Goal: Transaction & Acquisition: Purchase product/service

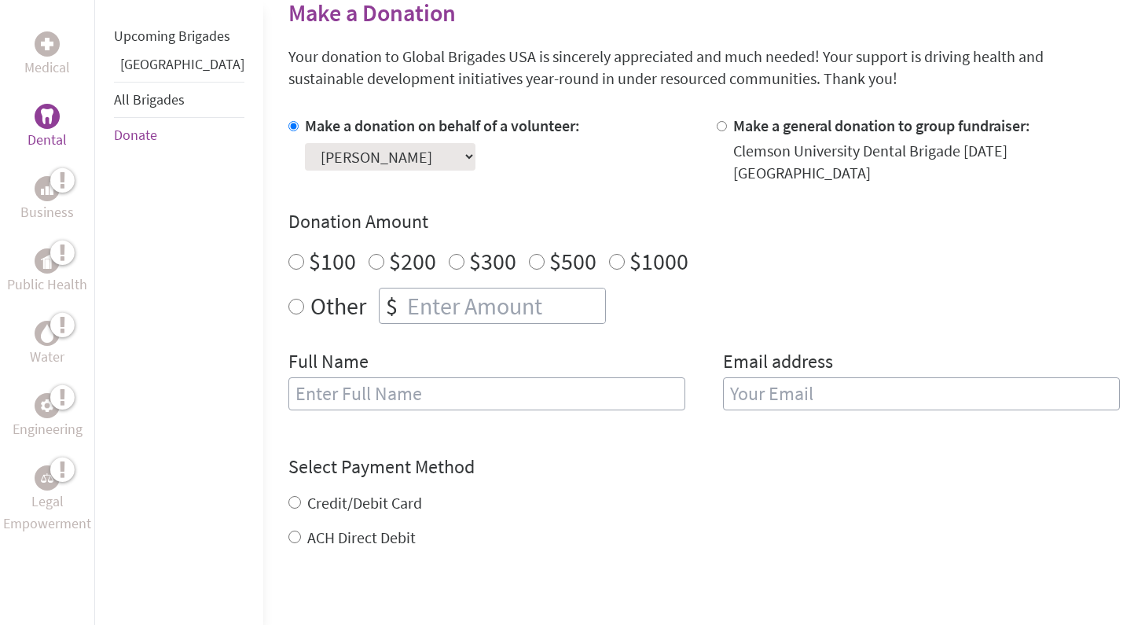
scroll to position [394, 0]
radio input "true"
click at [410, 288] on input "number" at bounding box center [504, 305] width 201 height 35
type input "1500"
click at [575, 208] on h4 "Donation Amount" at bounding box center [705, 220] width 832 height 25
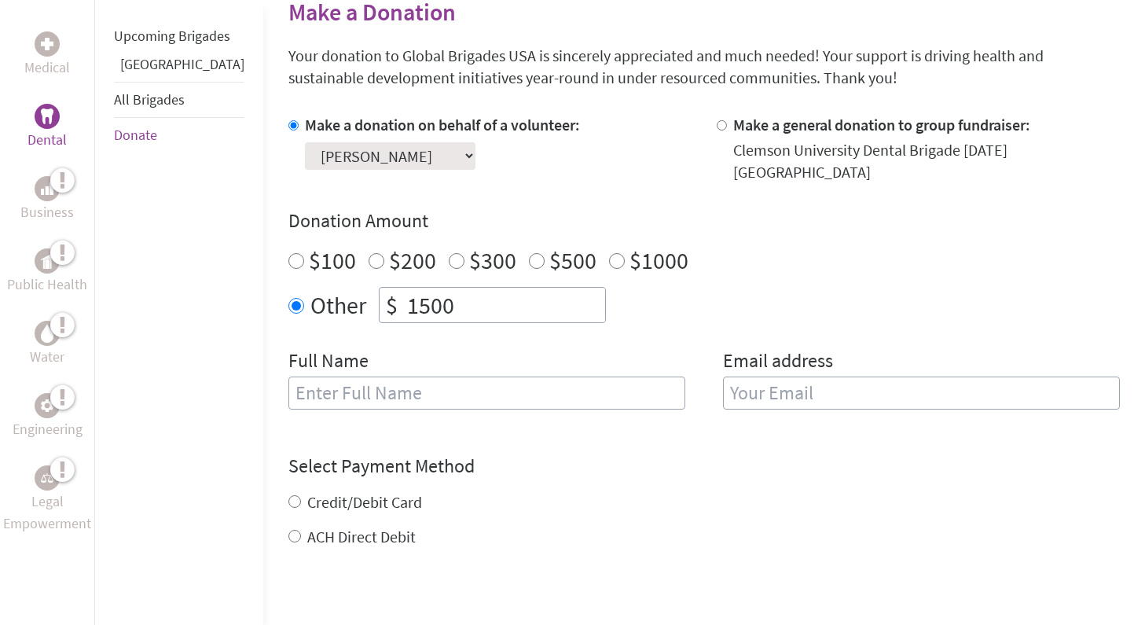
scroll to position [0, 0]
click at [356, 377] on input "text" at bounding box center [487, 393] width 397 height 33
type input "[PERSON_NAME]"
click at [829, 379] on input "email" at bounding box center [921, 393] width 397 height 33
type input "[EMAIL_ADDRESS][DOMAIN_NAME]"
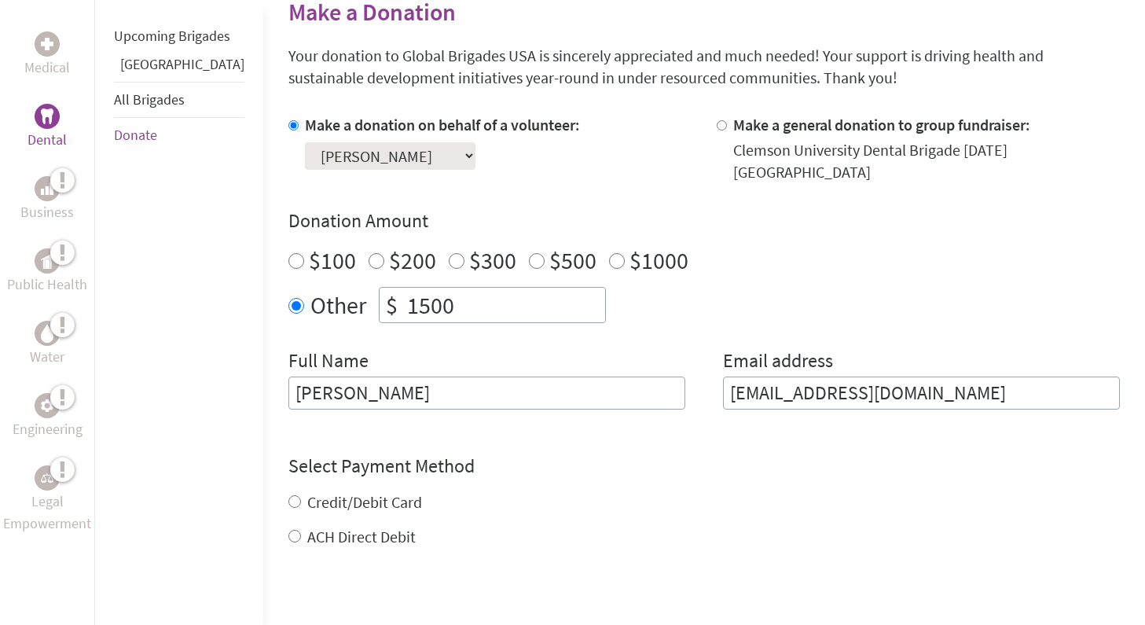
click at [717, 292] on div "Other $ 1500" at bounding box center [705, 305] width 832 height 36
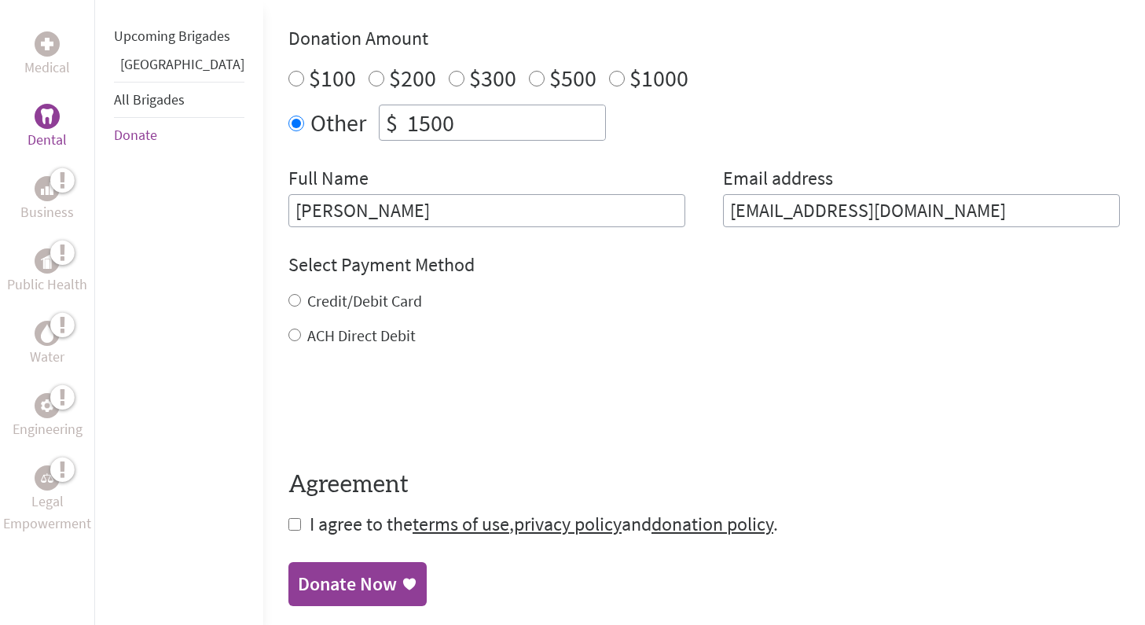
scroll to position [581, 0]
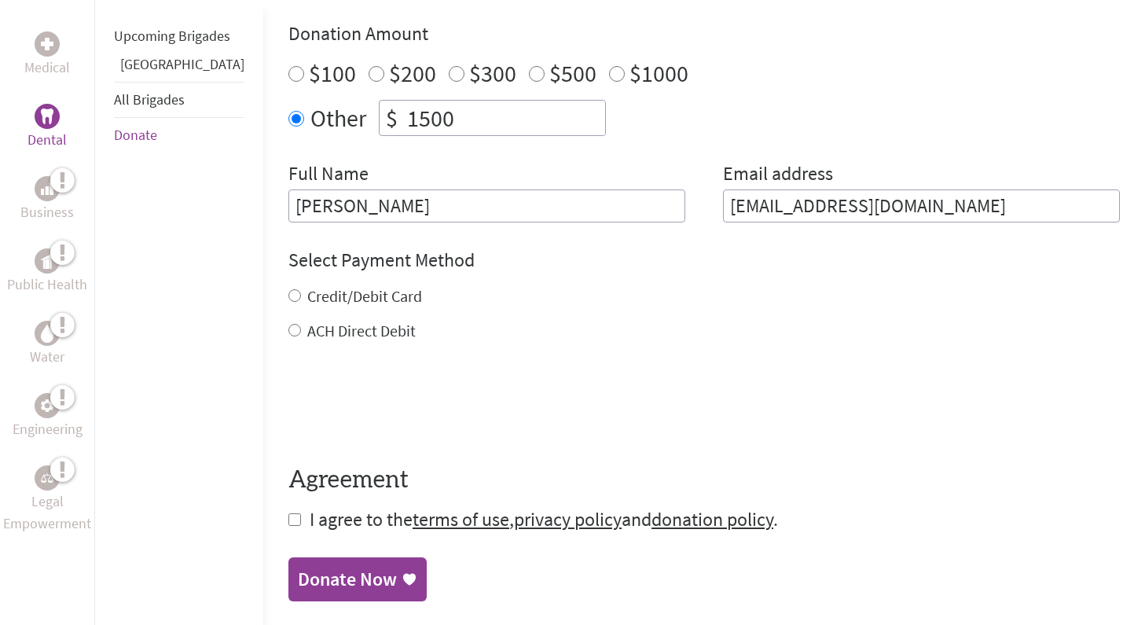
click at [315, 321] on label "ACH Direct Debit" at bounding box center [361, 331] width 108 height 20
click at [301, 324] on input "ACH Direct Debit" at bounding box center [295, 330] width 13 height 13
radio input "true"
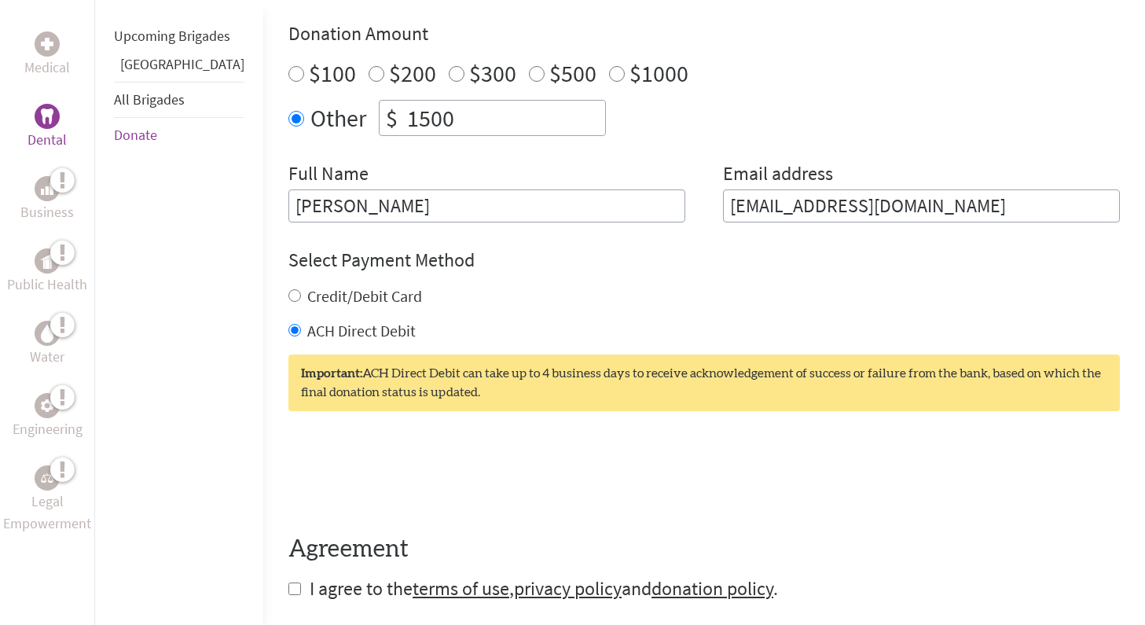
click at [307, 286] on label "Credit/Debit Card" at bounding box center [364, 296] width 115 height 20
click at [300, 289] on input "Credit/Debit Card" at bounding box center [295, 295] width 13 height 13
radio input "true"
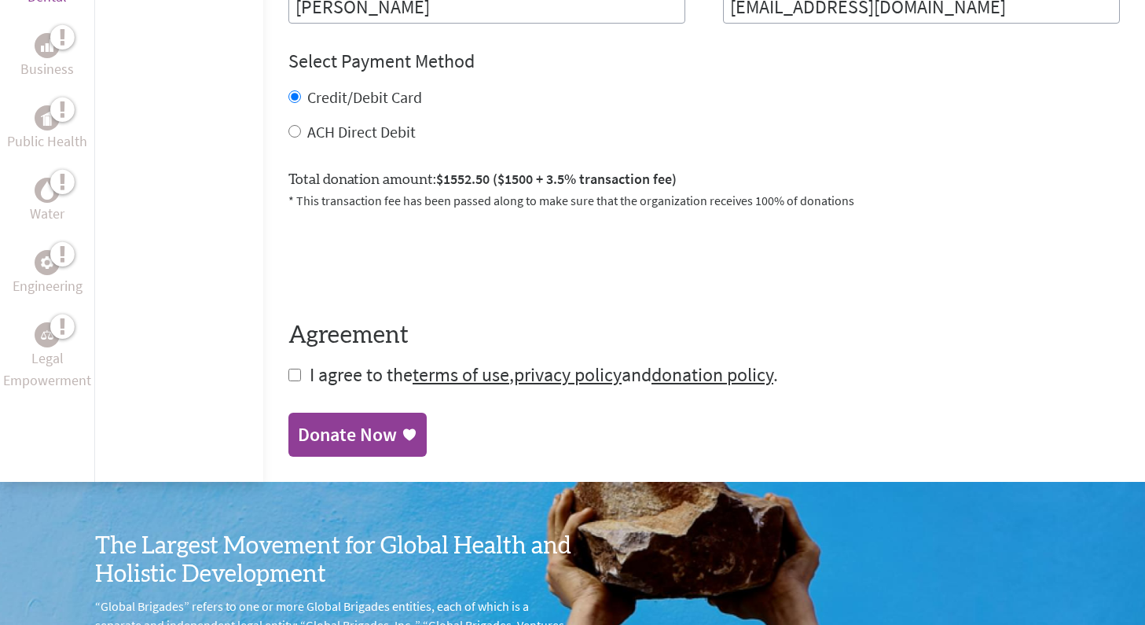
scroll to position [772, 0]
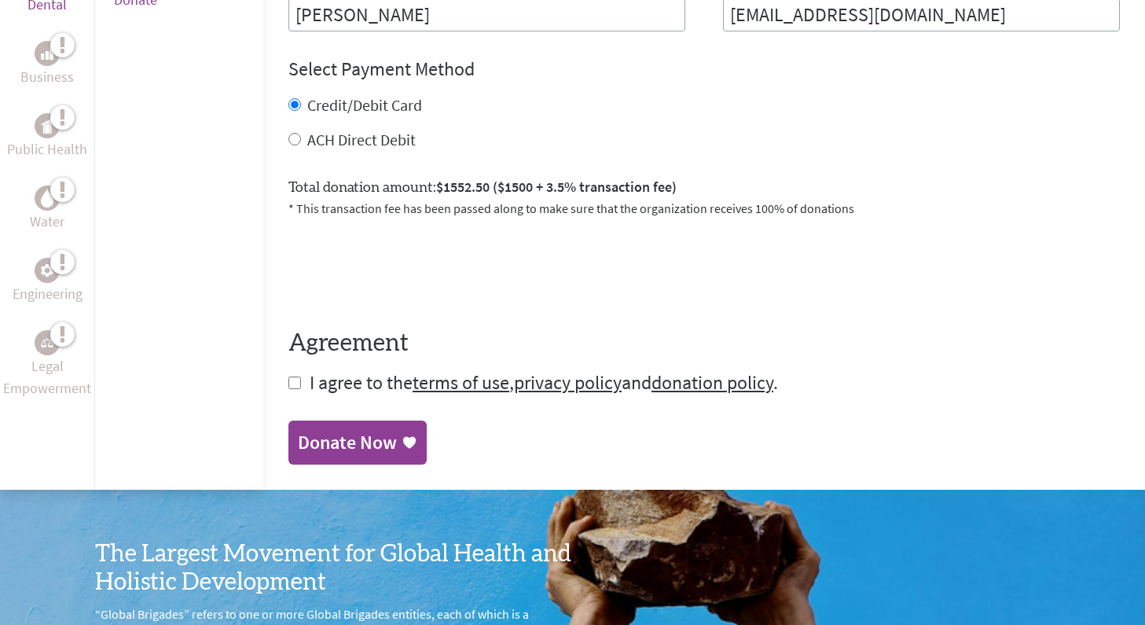
click at [289, 377] on input "checkbox" at bounding box center [295, 383] width 13 height 13
checkbox input "true"
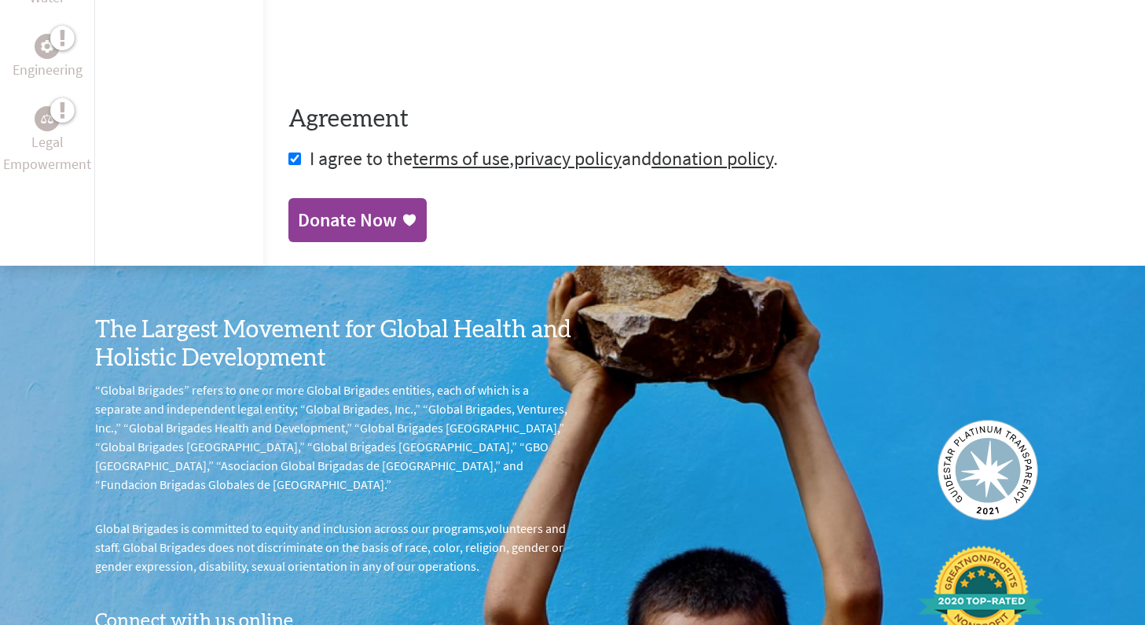
scroll to position [987, 0]
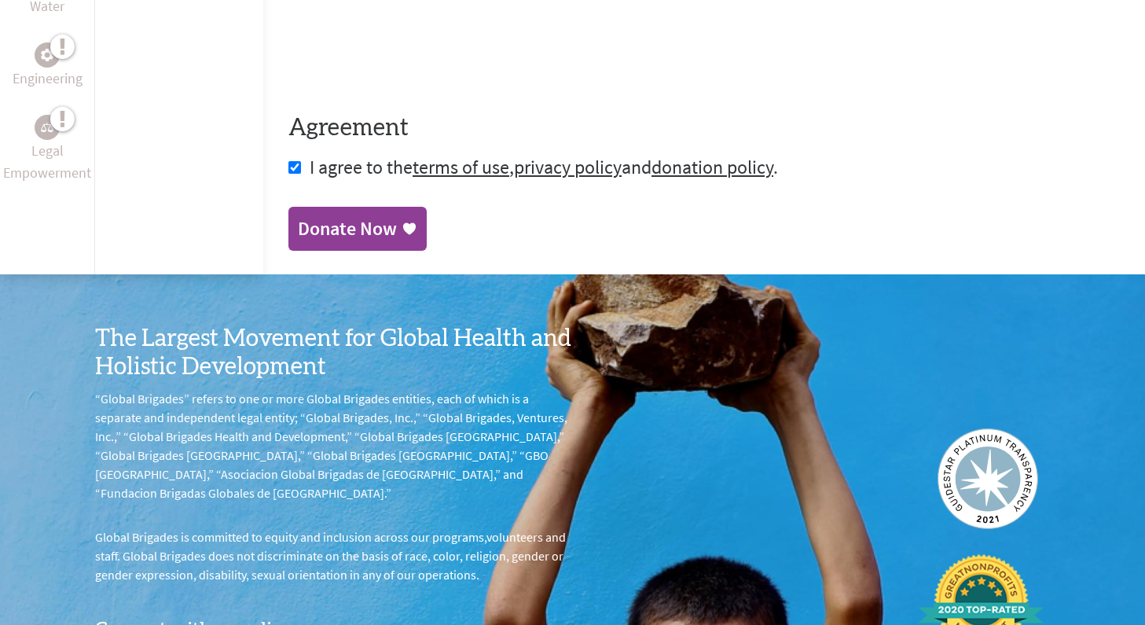
click at [314, 222] on div "Donate Now" at bounding box center [347, 228] width 99 height 25
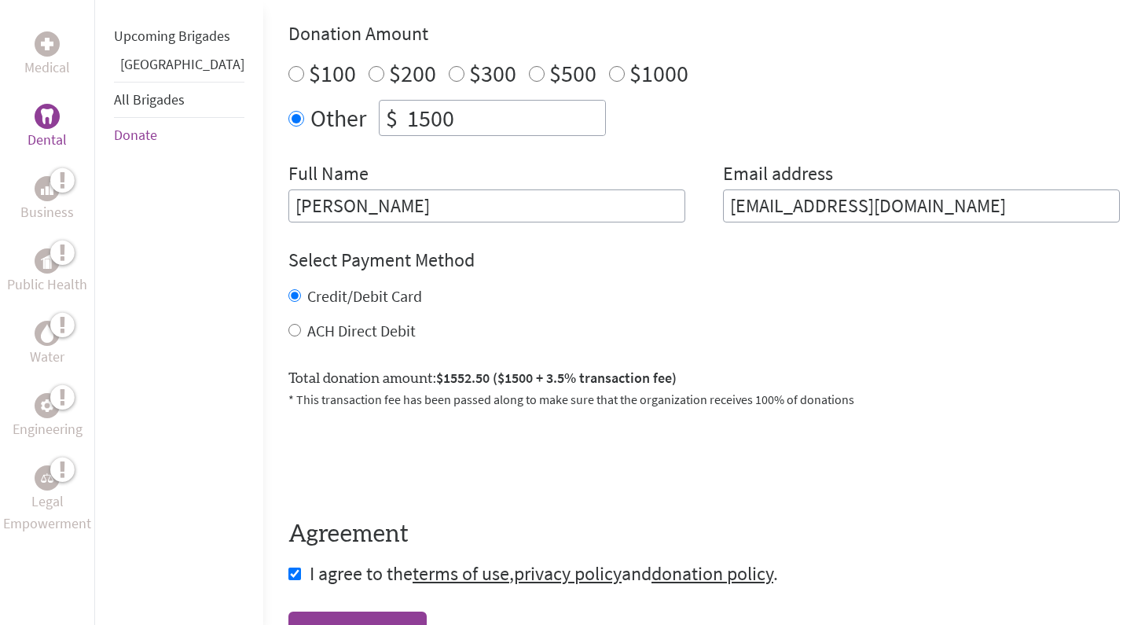
scroll to position [582, 0]
